Goal: Navigation & Orientation: Find specific page/section

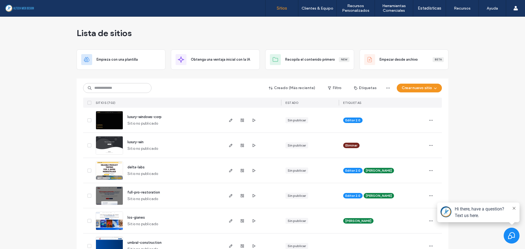
click at [88, 87] on use at bounding box center [90, 88] width 4 height 4
click at [112, 86] on input at bounding box center [117, 88] width 68 height 10
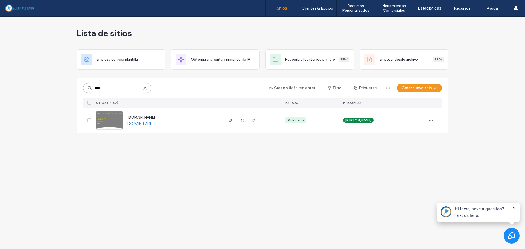
type input "****"
click at [150, 124] on link "[DOMAIN_NAME]" at bounding box center [139, 123] width 25 height 4
drag, startPoint x: 177, startPoint y: 124, endPoint x: 174, endPoint y: 125, distance: 2.8
click at [174, 125] on div "[DOMAIN_NAME] [DOMAIN_NAME]" at bounding box center [173, 120] width 100 height 25
copy div "[DOMAIN_NAME]"
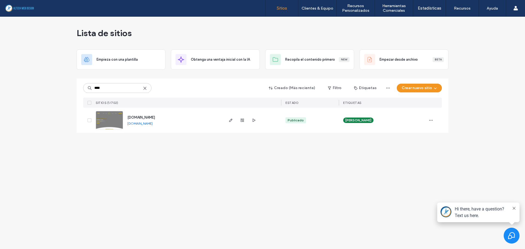
click at [160, 148] on div "Lista de sitios Empieza con una plantilla Obtenga una ventaja inicial con la IA…" at bounding box center [262, 133] width 525 height 232
click at [207, 163] on div "Lista de sitios Empieza con una plantilla Obtenga una ventaja inicial con la IA…" at bounding box center [262, 133] width 525 height 232
click at [153, 124] on link "[DOMAIN_NAME]" at bounding box center [139, 123] width 25 height 4
drag, startPoint x: 76, startPoint y: 27, endPoint x: 431, endPoint y: 208, distance: 398.4
click at [431, 208] on div "Lista de sitios Empieza con una plantilla Obtenga una ventaja inicial con la IA…" at bounding box center [262, 133] width 525 height 232
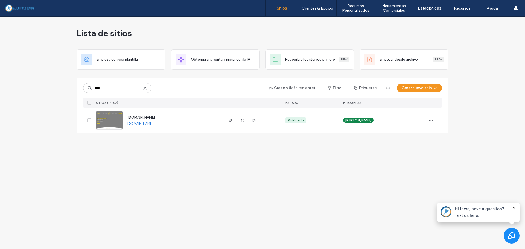
click at [379, 183] on div "Lista de sitios Empieza con una plantilla Obtenga una ventaja inicial con la IA…" at bounding box center [262, 133] width 525 height 232
drag, startPoint x: 379, startPoint y: 183, endPoint x: 74, endPoint y: 28, distance: 341.8
click at [74, 28] on div "Lista de sitios Empieza con una plantilla Obtenga una ventaja inicial con la IA…" at bounding box center [262, 133] width 525 height 232
click at [163, 171] on div "Lista de sitios Empieza con una plantilla Obtenga una ventaja inicial con la IA…" at bounding box center [262, 133] width 525 height 232
click at [242, 119] on icon "button" at bounding box center [242, 120] width 4 height 4
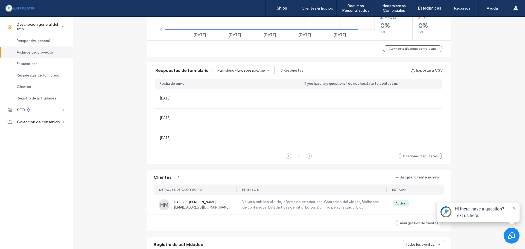
scroll to position [328, 0]
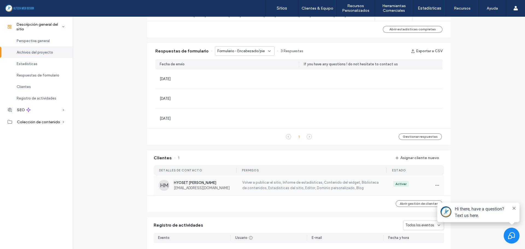
click at [277, 183] on label "Volver a publicar el sitio, Informe de estadísticas, Contenido del widget, Bibl…" at bounding box center [310, 185] width 139 height 11
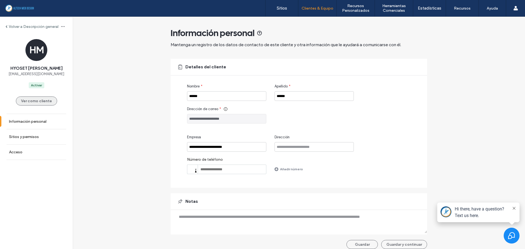
click at [30, 100] on button "Ver como cliente" at bounding box center [36, 100] width 41 height 9
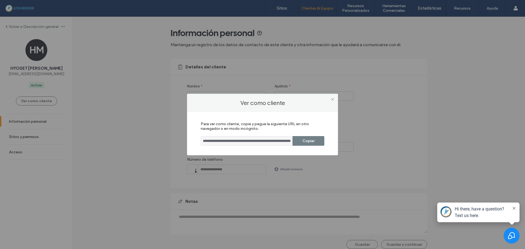
click at [304, 142] on button "Copiar" at bounding box center [308, 141] width 32 height 10
click at [332, 99] on icon at bounding box center [332, 99] width 4 height 4
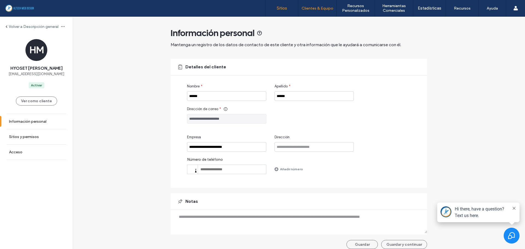
click at [285, 13] on link "Sitios" at bounding box center [281, 8] width 33 height 16
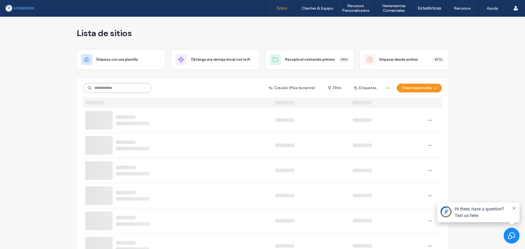
click at [124, 91] on input at bounding box center [117, 88] width 68 height 10
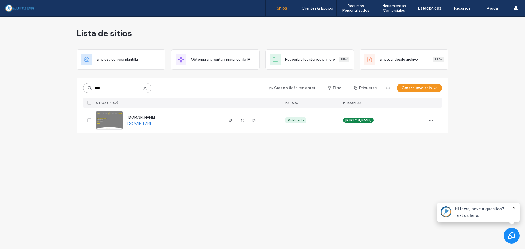
type input "****"
click at [153, 124] on link "[DOMAIN_NAME]" at bounding box center [139, 123] width 25 height 4
drag, startPoint x: 191, startPoint y: 169, endPoint x: 41, endPoint y: 62, distance: 184.0
click at [41, 62] on div "Lista de sitios Empieza con una plantilla Obtenga una ventaja inicial con la IA…" at bounding box center [262, 133] width 525 height 232
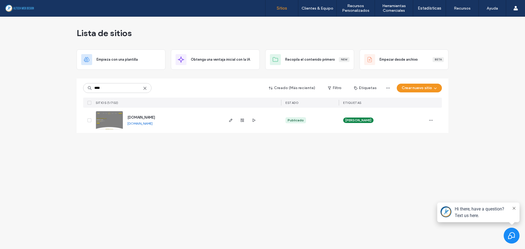
drag, startPoint x: 43, startPoint y: 43, endPoint x: 414, endPoint y: 167, distance: 391.3
click at [414, 167] on div "Lista de sitios Empieza con una plantilla Obtenga una ventaja inicial con la IA…" at bounding box center [262, 133] width 525 height 232
click at [513, 208] on icon at bounding box center [513, 208] width 3 height 3
drag, startPoint x: 178, startPoint y: 125, endPoint x: 173, endPoint y: 125, distance: 4.9
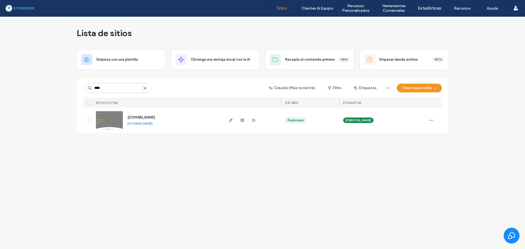
click at [173, 125] on div "[DOMAIN_NAME] [DOMAIN_NAME]" at bounding box center [173, 120] width 100 height 25
copy div "[DOMAIN_NAME]"
drag, startPoint x: 186, startPoint y: 124, endPoint x: 174, endPoint y: 124, distance: 11.2
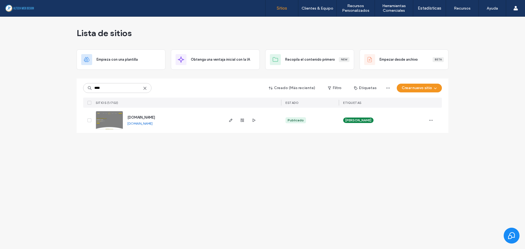
click at [174, 124] on div "[DOMAIN_NAME] [DOMAIN_NAME]" at bounding box center [173, 120] width 100 height 25
copy div "[DOMAIN_NAME]"
click at [307, 188] on div "Lista de sitios Empieza con una plantilla Obtenga una ventaja inicial con la IA…" at bounding box center [262, 133] width 525 height 232
click at [153, 124] on link "[DOMAIN_NAME]" at bounding box center [139, 123] width 25 height 4
click at [145, 89] on icon at bounding box center [145, 88] width 4 height 4
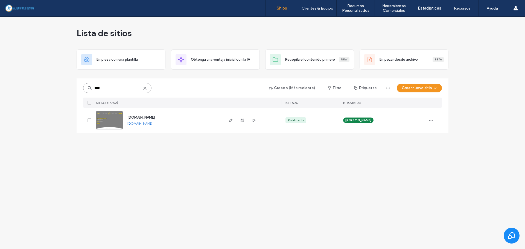
type input "****"
click at [138, 122] on link "[DOMAIN_NAME]" at bounding box center [139, 123] width 25 height 4
drag, startPoint x: 112, startPoint y: 89, endPoint x: -183, endPoint y: 82, distance: 295.0
click at [0, 82] on html ".wqwq-1{fill:#231f20;} .cls-1q, .cls-2q { fill-rule: evenodd; } .cls-2q { fill:…" at bounding box center [262, 124] width 525 height 249
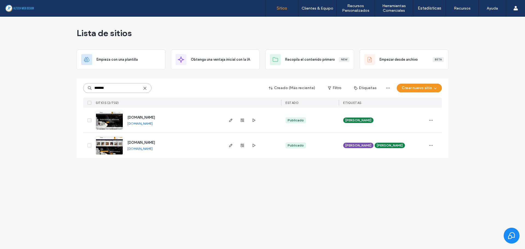
type input "*******"
click at [146, 125] on link "[DOMAIN_NAME]" at bounding box center [139, 123] width 25 height 4
